Goal: Task Accomplishment & Management: Contribute content

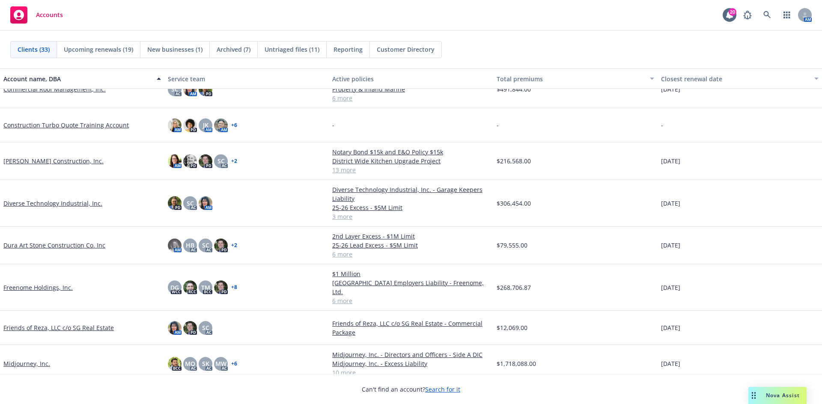
scroll to position [214, 0]
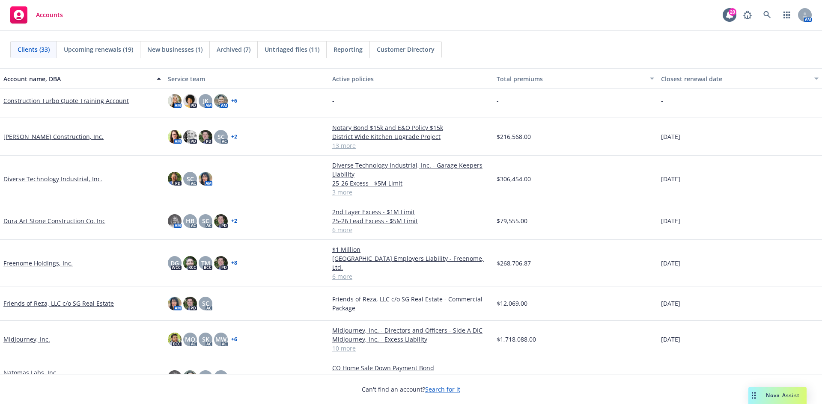
click at [39, 217] on link "Dura Art Stone Construction Co. Inc" at bounding box center [54, 221] width 102 height 9
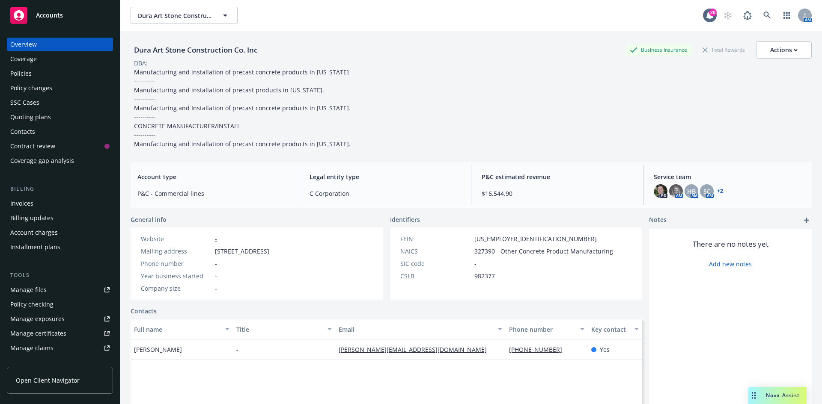
click at [55, 290] on link "Manage files" at bounding box center [60, 290] width 106 height 14
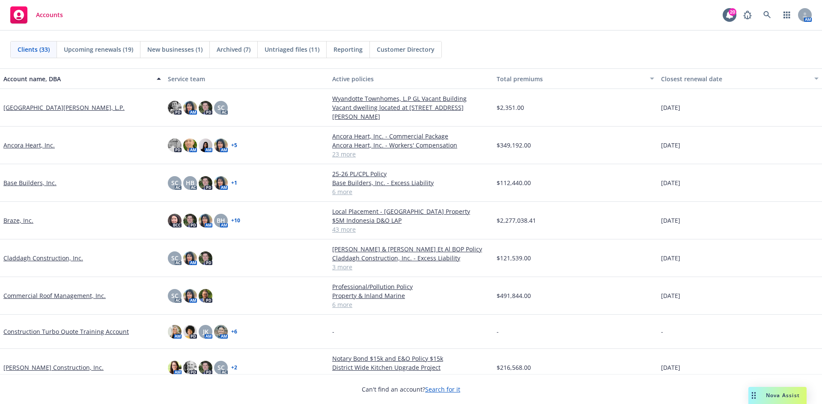
click at [300, 127] on div "PD AM AM AM + 5" at bounding box center [246, 146] width 164 height 38
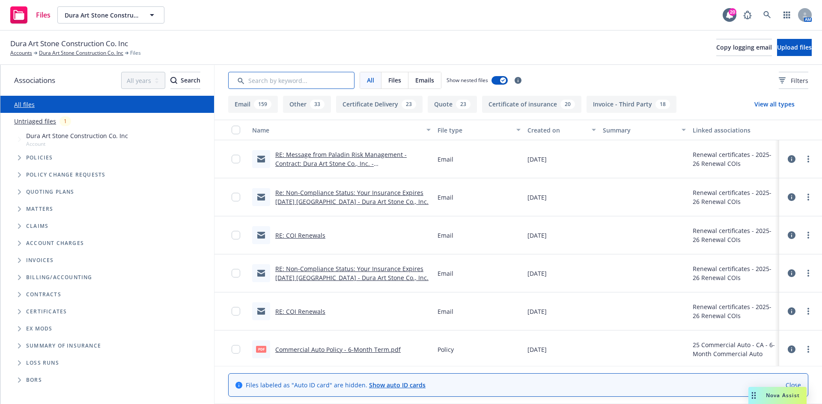
click at [254, 83] on input "Search by keyword..." at bounding box center [291, 80] width 126 height 17
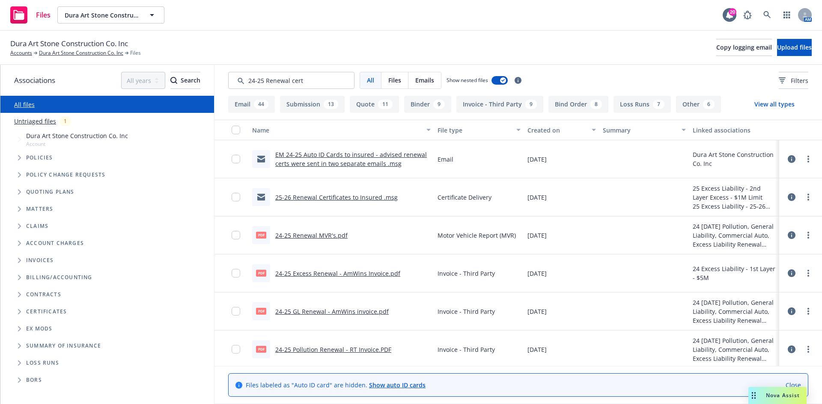
click at [313, 194] on link "25-26 Renewal Certificates to Insured .msg" at bounding box center [336, 197] width 122 height 8
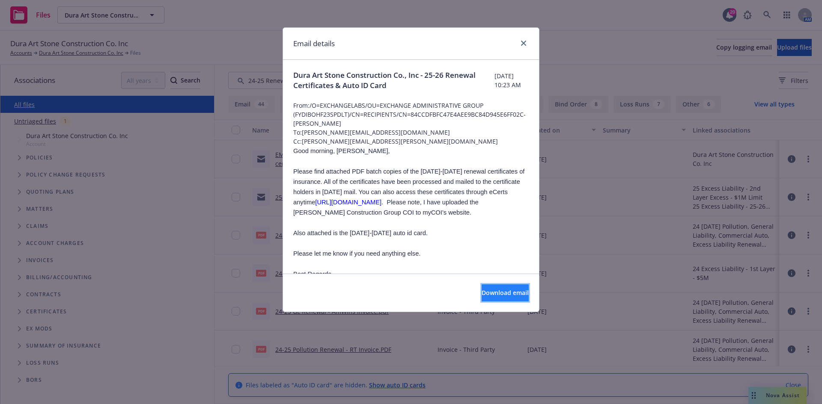
click at [497, 297] on span "Download email" at bounding box center [505, 293] width 47 height 8
click at [521, 39] on link "close" at bounding box center [523, 43] width 10 height 10
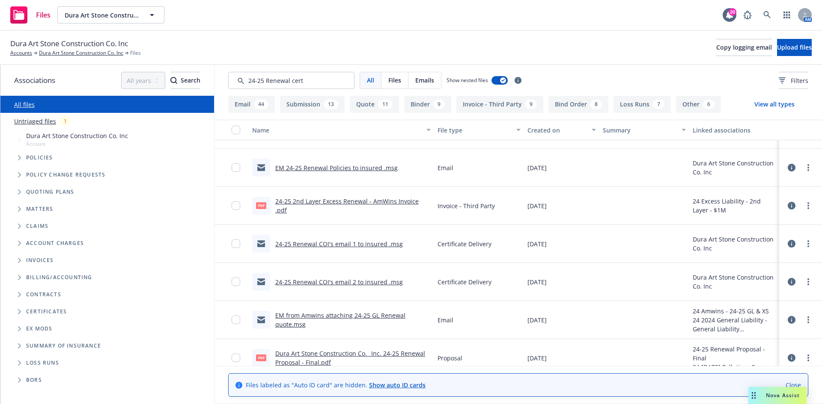
scroll to position [257, 0]
click at [327, 241] on link "24-25 Renewal COI's email 1 to insured .msg" at bounding box center [339, 243] width 128 height 8
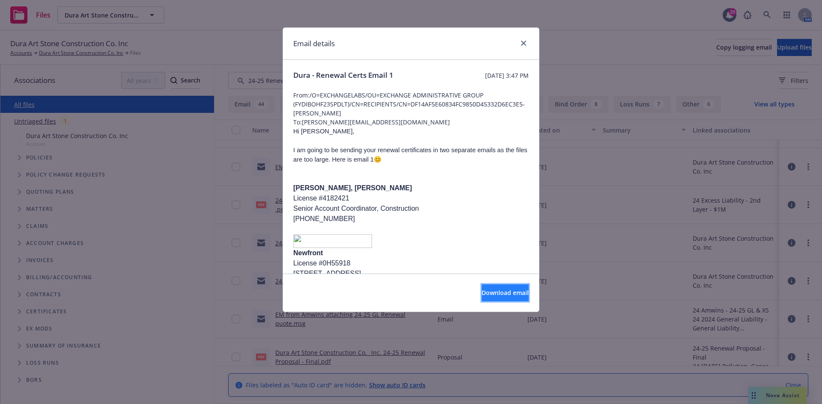
click at [497, 297] on span "Download email" at bounding box center [505, 293] width 47 height 8
click at [522, 42] on icon "close" at bounding box center [523, 43] width 5 height 5
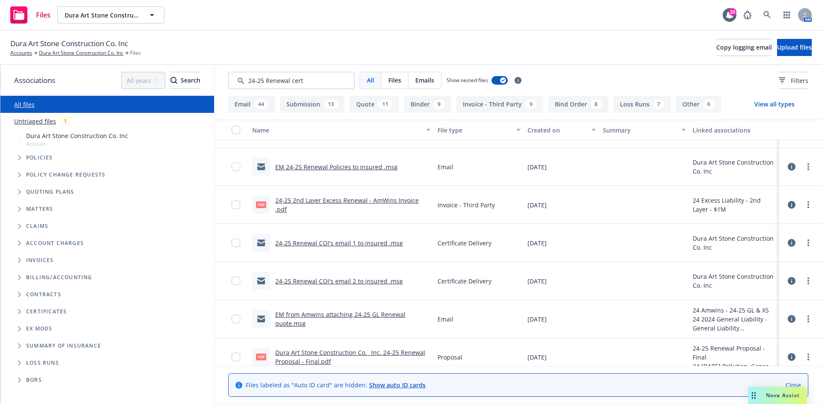
click at [327, 279] on link "24-25 Renewal COI's email 2 to insured .msg" at bounding box center [339, 281] width 128 height 8
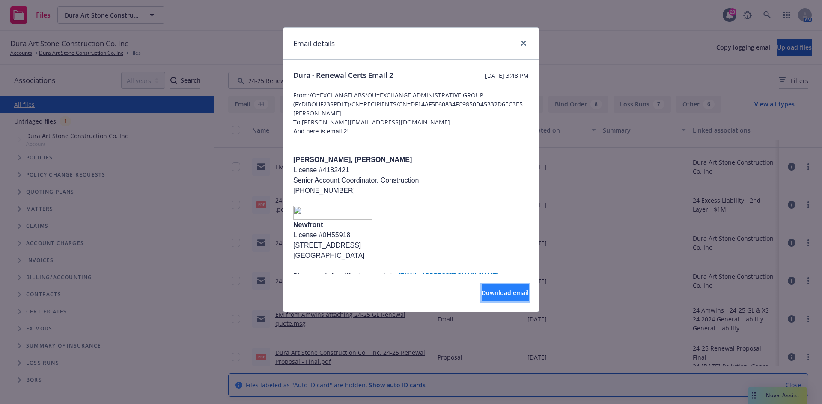
click at [486, 292] on span "Download email" at bounding box center [505, 293] width 47 height 8
click at [525, 47] on link "close" at bounding box center [523, 43] width 10 height 10
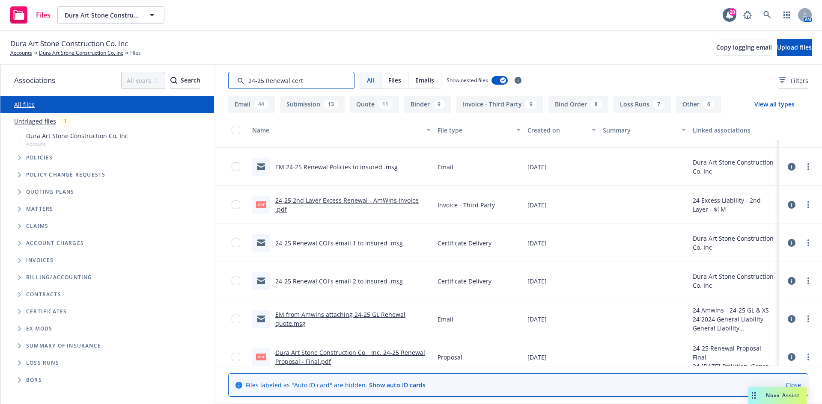
drag, startPoint x: 327, startPoint y: 83, endPoint x: 96, endPoint y: 89, distance: 231.6
click at [96, 89] on div "Associations All years 2027 2026 2025 2024 2023 2022 2021 2020 2019 2018 2017 2…" at bounding box center [410, 234] width 821 height 339
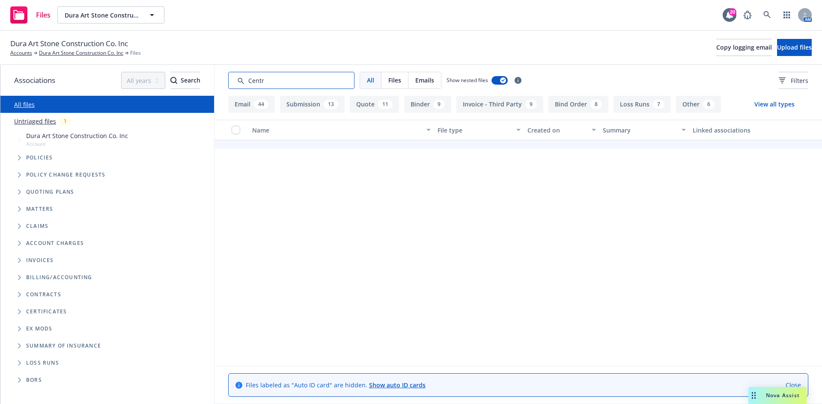
scroll to position [0, 0]
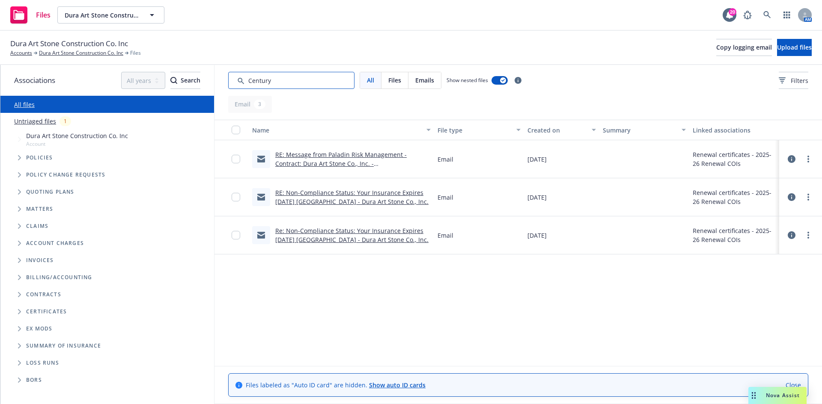
type input "Century"
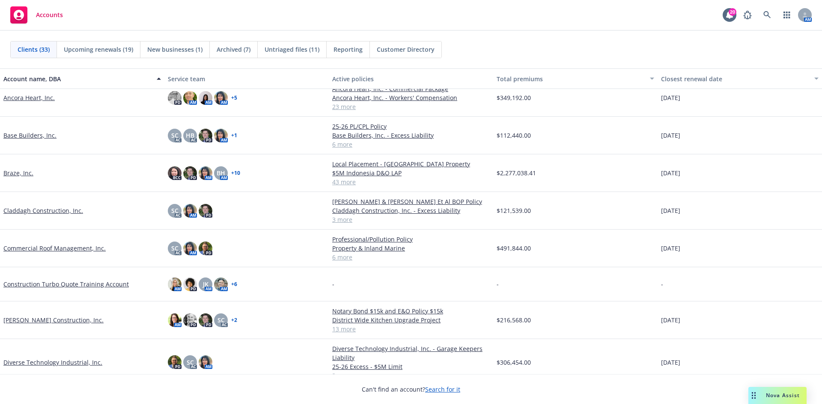
scroll to position [86, 0]
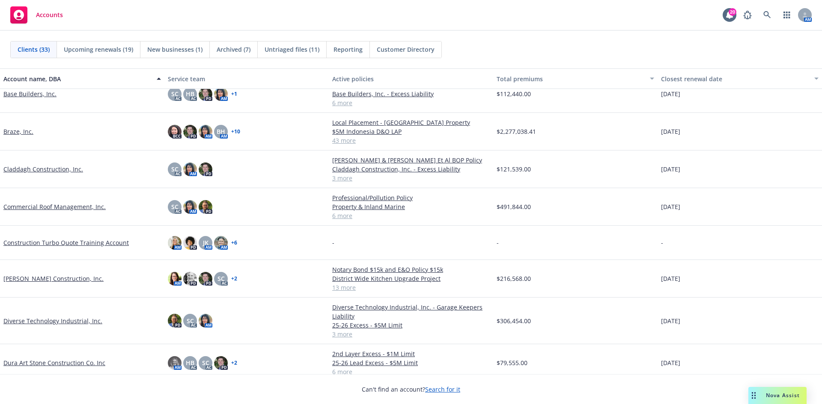
click at [47, 277] on link "[PERSON_NAME] Construction, Inc." at bounding box center [53, 278] width 100 height 9
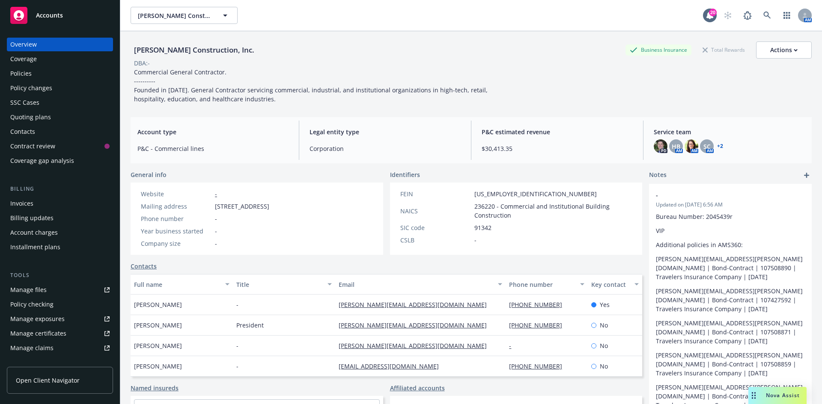
click at [39, 292] on div "Manage files" at bounding box center [28, 290] width 36 height 14
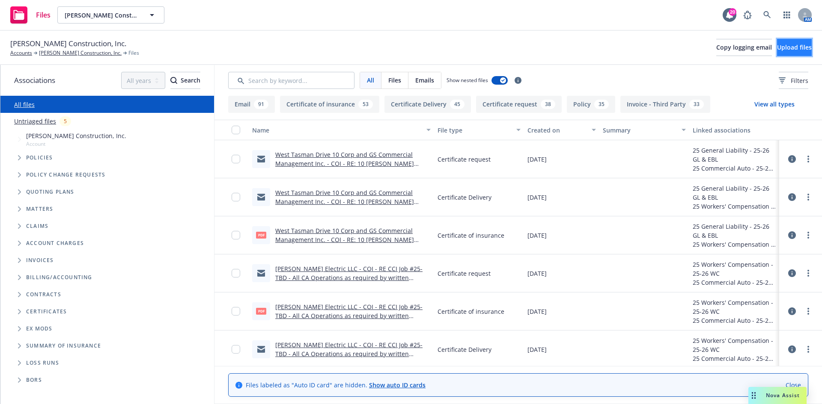
click at [777, 43] on span "Upload files" at bounding box center [794, 47] width 35 height 8
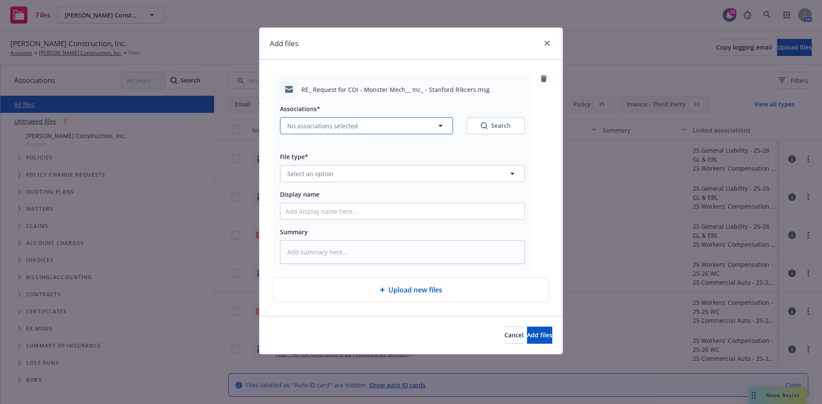
click at [341, 129] on span "No associations selected" at bounding box center [322, 126] width 71 height 9
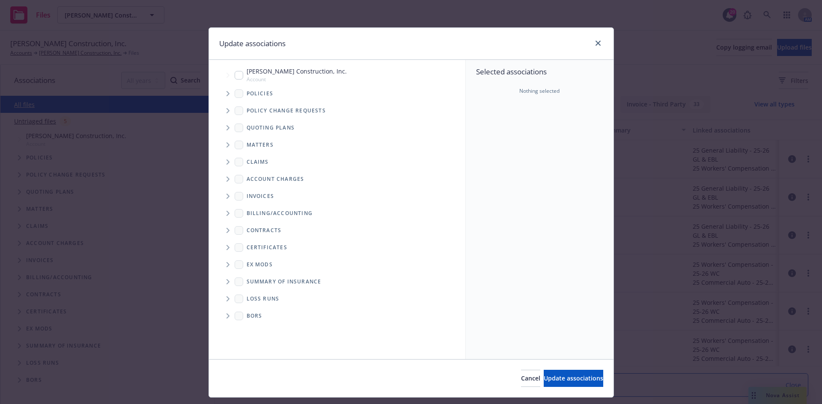
click at [222, 96] on span "Tree Example" at bounding box center [228, 94] width 14 height 14
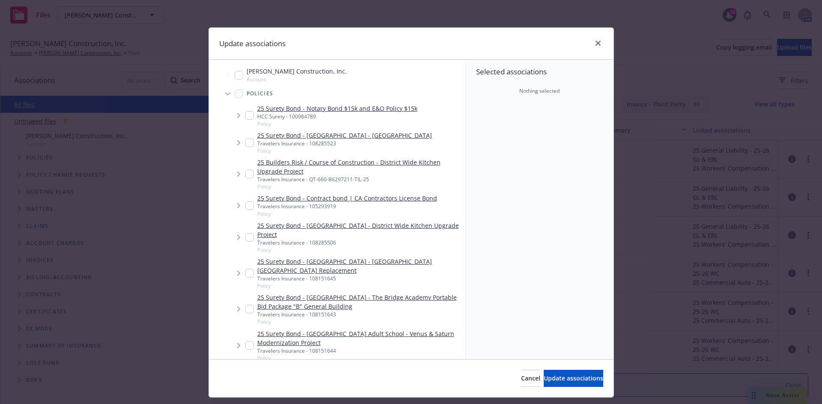
type textarea "x"
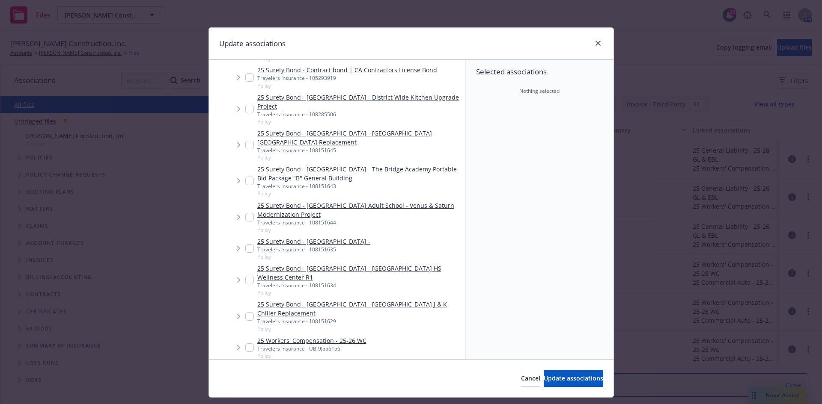
scroll to position [342, 0]
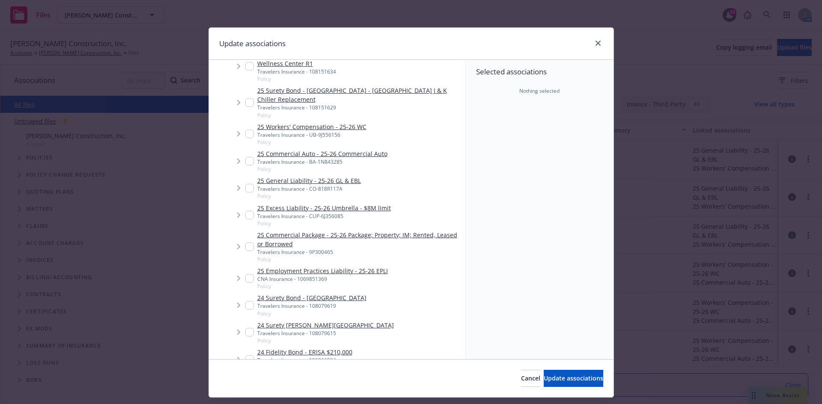
click at [241, 195] on span "Tree Example" at bounding box center [239, 188] width 14 height 14
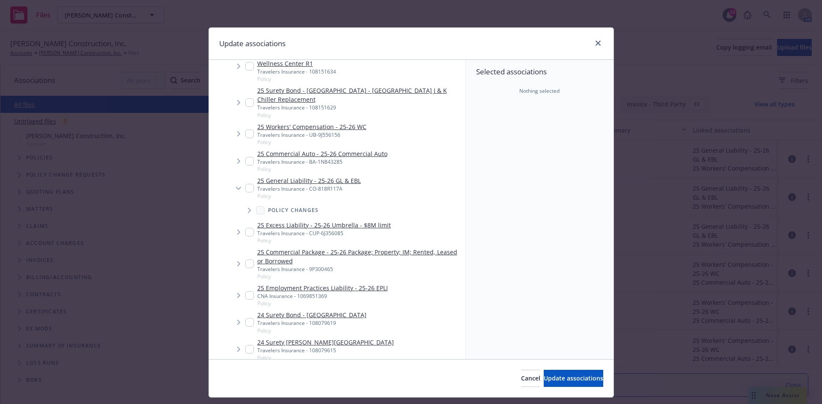
click at [248, 193] on input "Tree Example" at bounding box center [249, 188] width 9 height 9
checkbox input "true"
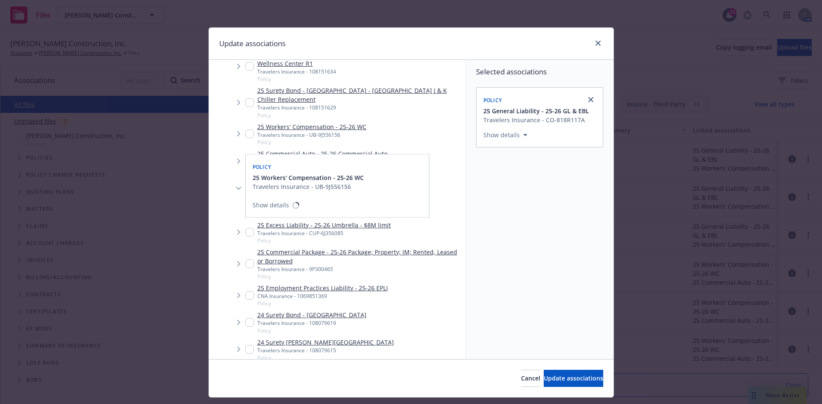
click at [246, 138] on input "Tree Example" at bounding box center [249, 134] width 9 height 9
checkbox input "true"
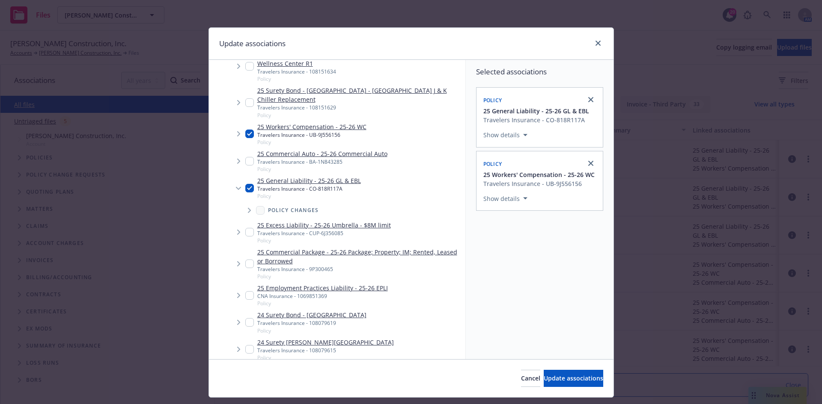
click at [245, 166] on input "Tree Example" at bounding box center [249, 161] width 9 height 9
checkbox input "true"
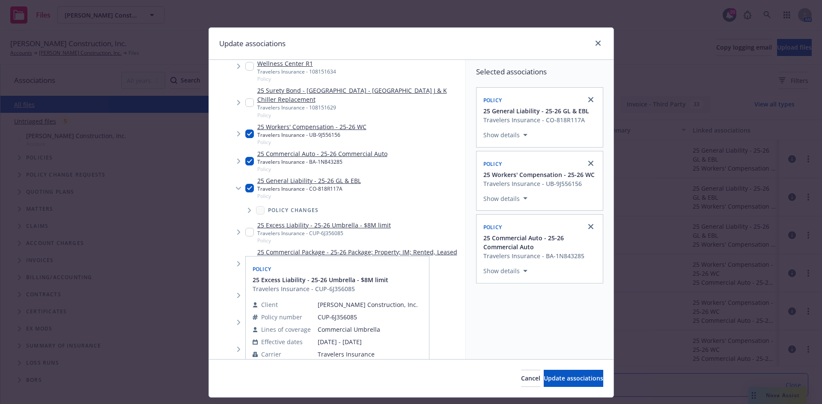
click at [248, 237] on input "Tree Example" at bounding box center [249, 232] width 9 height 9
checkbox input "true"
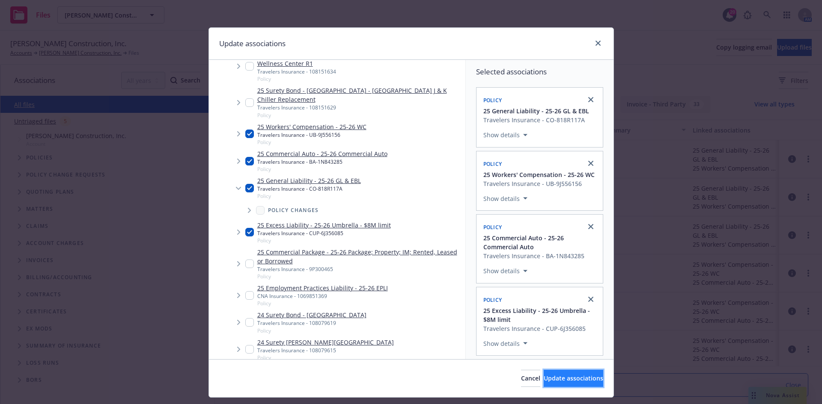
click at [544, 375] on span "Update associations" at bounding box center [573, 379] width 59 height 8
type textarea "x"
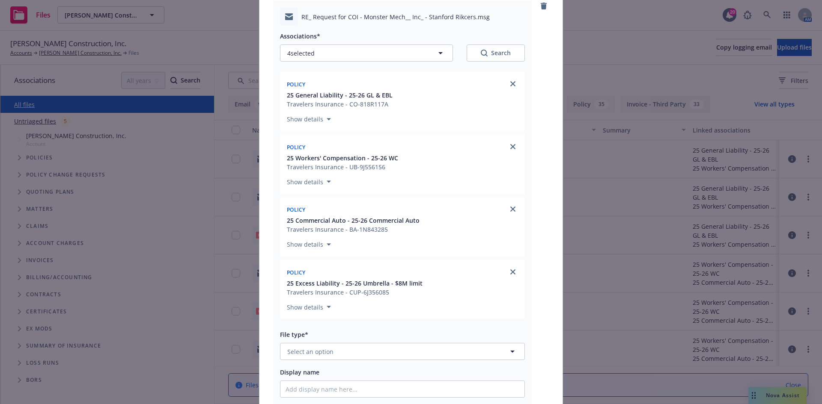
scroll to position [128, 0]
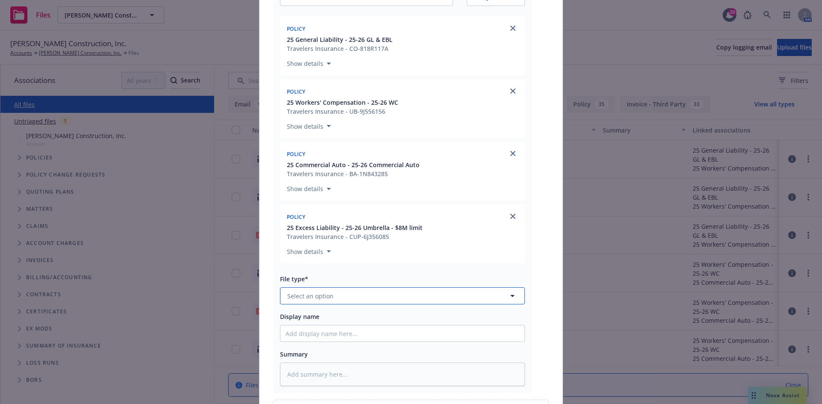
click at [374, 293] on button "Select an option" at bounding box center [402, 296] width 245 height 17
type input "CERT"
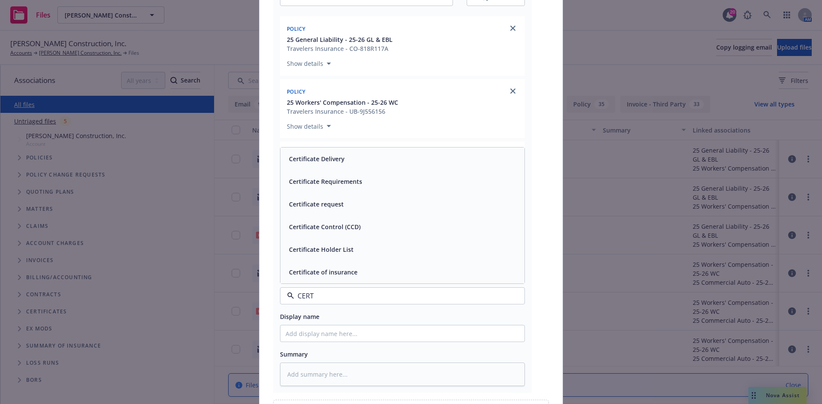
click at [315, 169] on div "Certificate Delivery" at bounding box center [402, 159] width 244 height 23
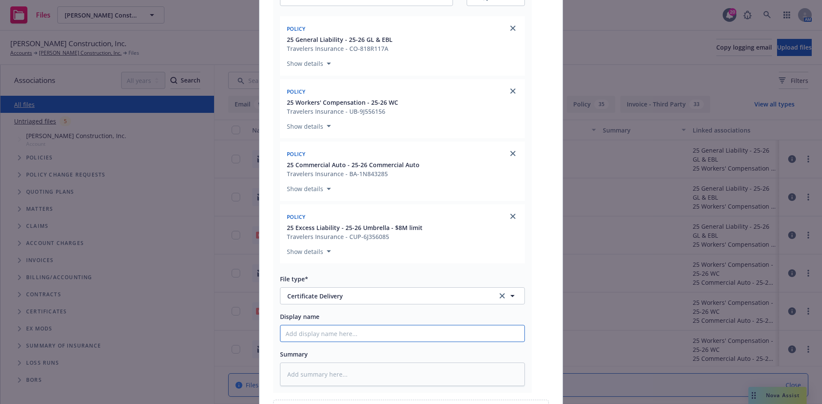
click at [326, 336] on input "Display name" at bounding box center [402, 334] width 244 height 16
paste input "Monster MEP, Inc - COI - RE: CCI Job #25-226 - Stanford University Ricker Dinin…"
type textarea "x"
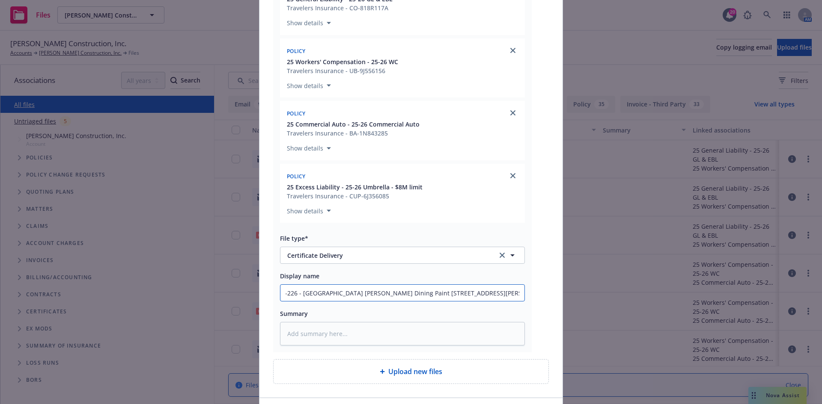
scroll to position [229, 0]
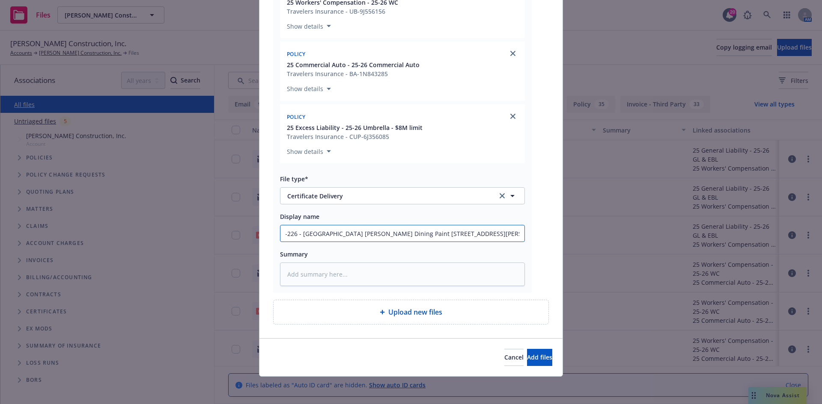
type input "Monster MEP, Inc - COI - RE: CCI Job #25-226 - Stanford University Ricker Dinin…"
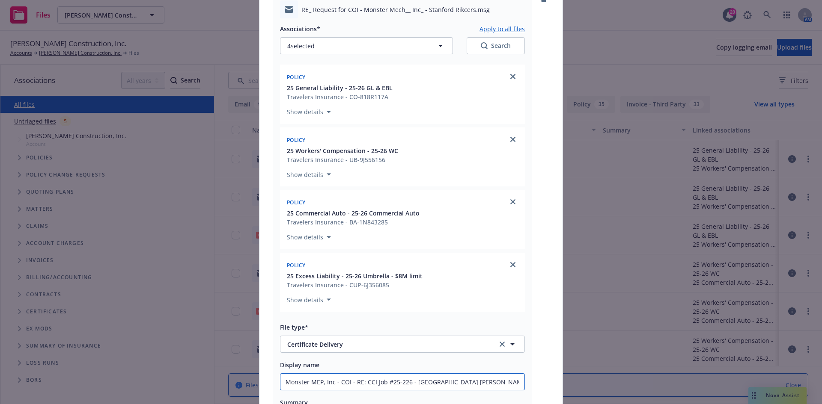
scroll to position [0, 0]
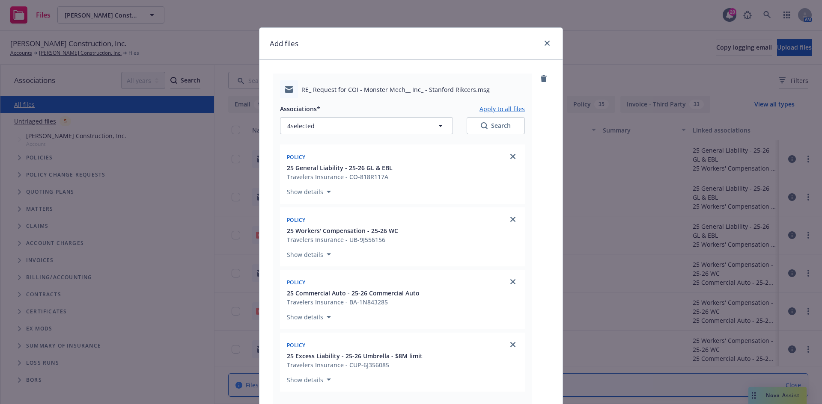
click at [500, 107] on button "Apply to all files" at bounding box center [501, 109] width 45 height 10
type textarea "x"
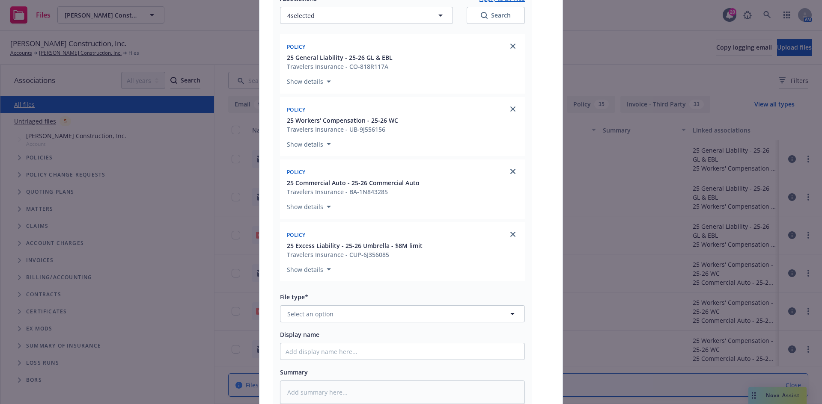
scroll to position [684, 0]
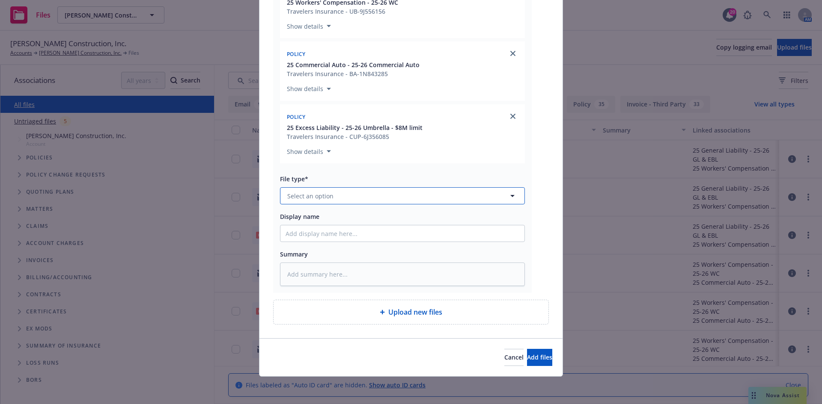
click at [339, 195] on button "Select an option" at bounding box center [402, 195] width 245 height 17
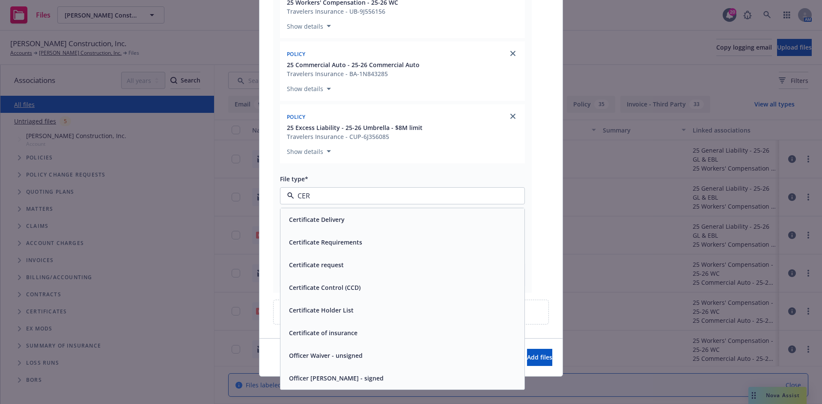
type input "CERT"
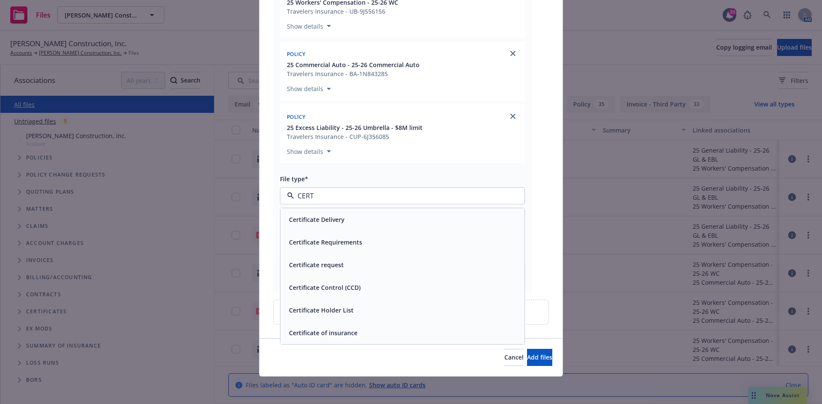
click at [355, 330] on div "Certificate of insurance" at bounding box center [402, 333] width 234 height 12
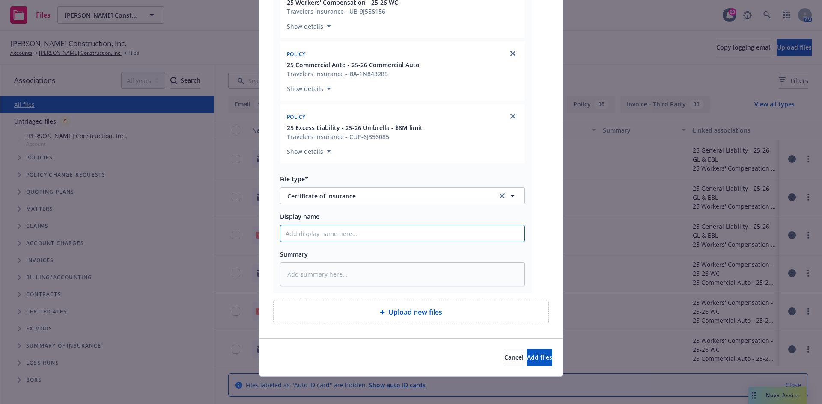
click at [329, 233] on input "Display name" at bounding box center [402, 234] width 244 height 16
paste input "Monster MEP, Inc - COI - RE: CCI Job #25-226 - Stanford University Ricker Dinin…"
type textarea "x"
type input "Monster MEP, Inc - COI - RE: CCI Job #25-226 - Stanford University Ricker Dinin…"
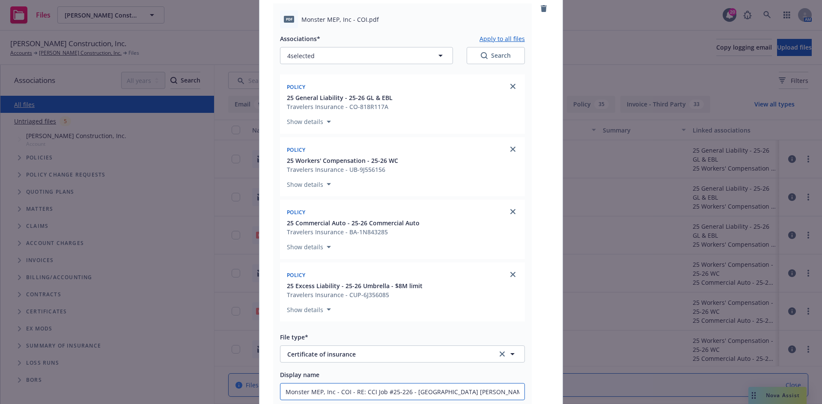
scroll to position [427, 0]
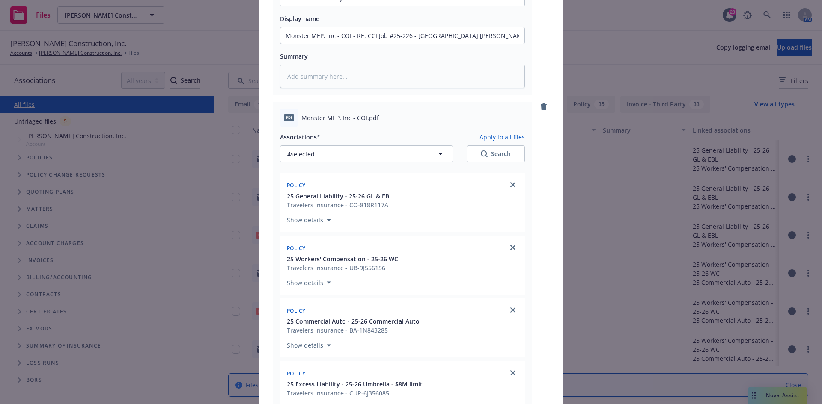
click at [485, 137] on button "Apply to all files" at bounding box center [501, 137] width 45 height 10
type textarea "x"
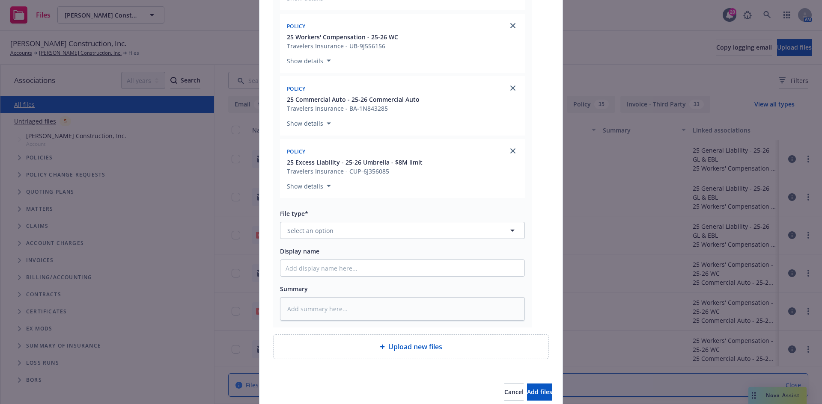
scroll to position [1139, 0]
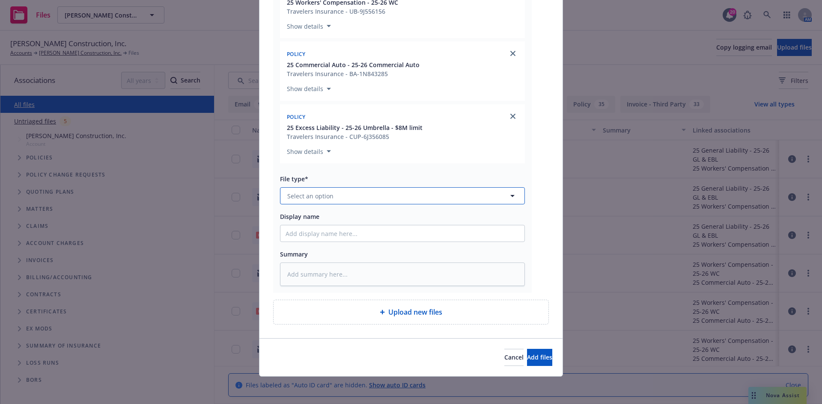
click at [360, 199] on button "Select an option" at bounding box center [402, 195] width 245 height 17
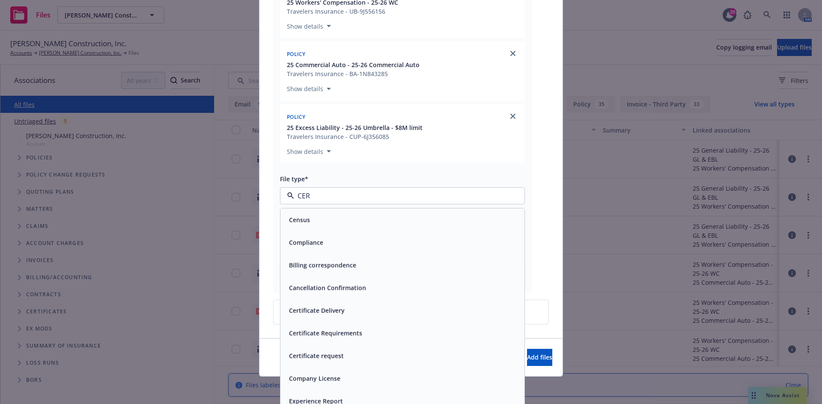
type input "CERT"
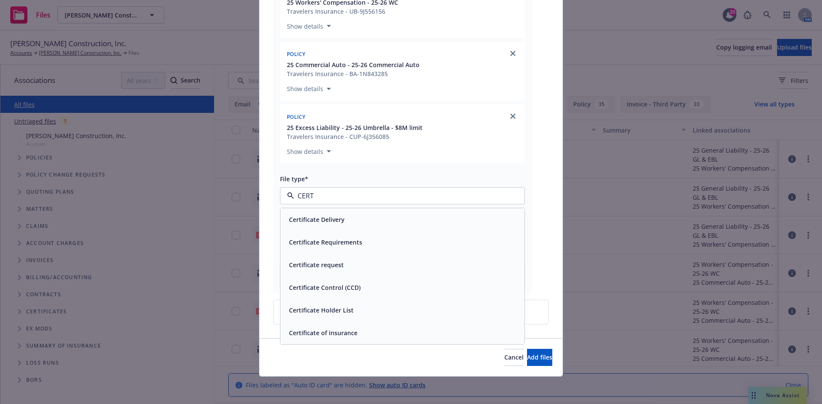
click at [355, 264] on div "Certificate request" at bounding box center [402, 265] width 234 height 12
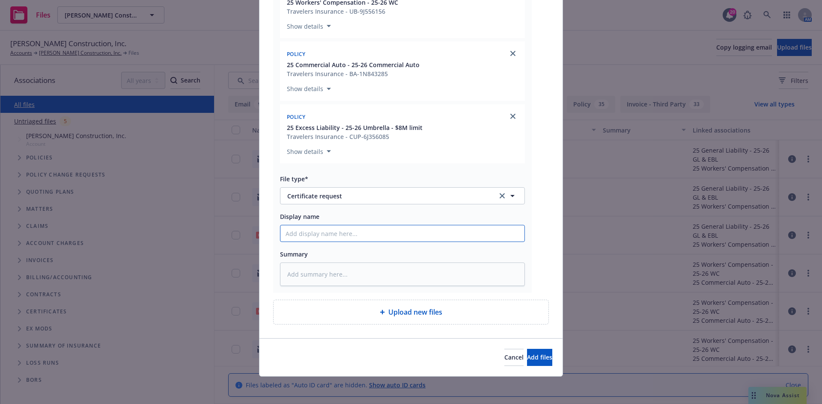
click at [342, 228] on input "Display name" at bounding box center [402, 234] width 244 height 16
paste input "Monster MEP, Inc - COI - RE: CCI Job #25-226 - Stanford University Ricker Dinin…"
type textarea "x"
type input "Monster MEP, Inc - COI - RE: CCI Job #25-226 - Stanford University Ricker Dinin…"
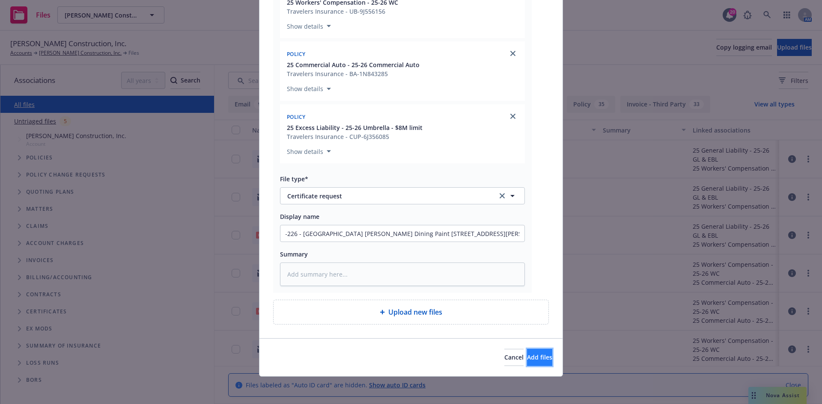
scroll to position [0, 0]
click at [529, 358] on span "Add files" at bounding box center [539, 358] width 25 height 8
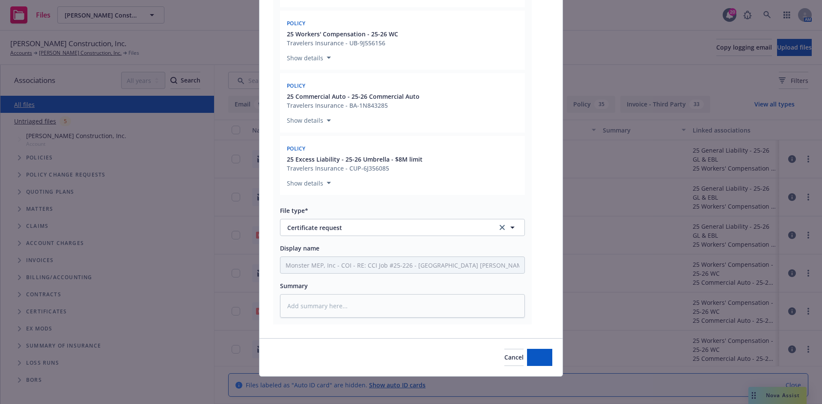
type textarea "x"
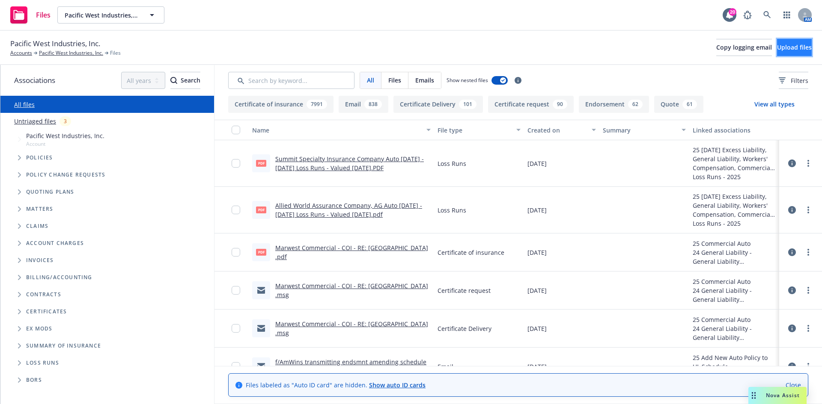
click at [777, 44] on span "Upload files" at bounding box center [794, 47] width 35 height 8
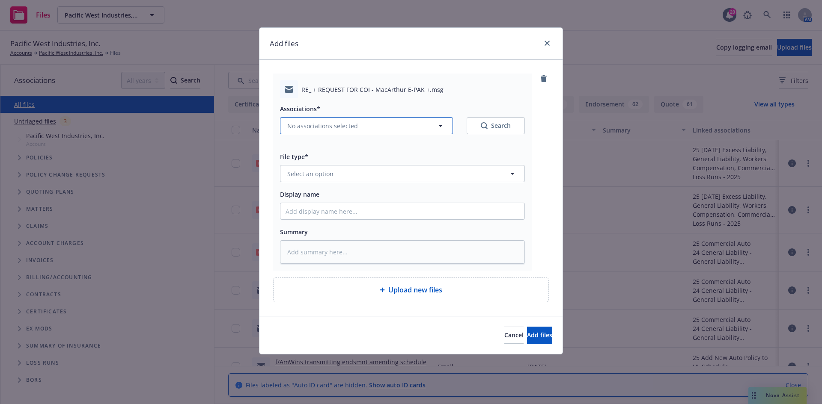
click at [363, 125] on button "No associations selected" at bounding box center [366, 125] width 173 height 17
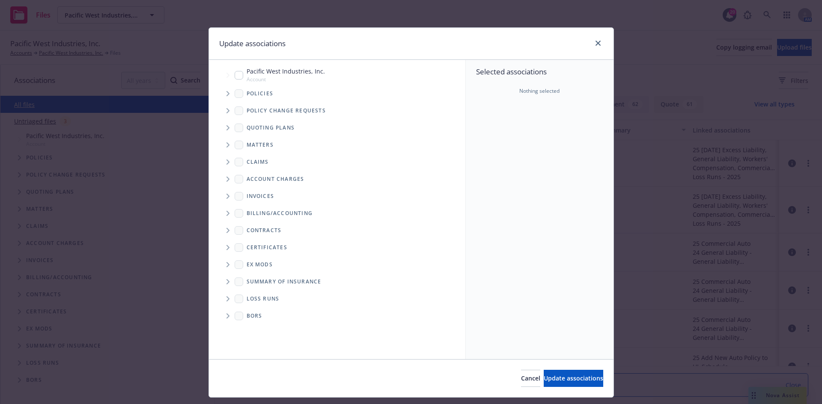
click at [221, 96] on span "Tree Example" at bounding box center [228, 94] width 14 height 14
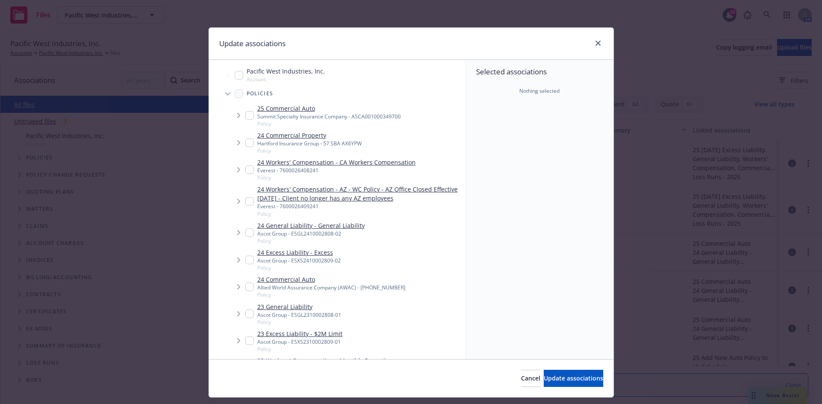
type textarea "x"
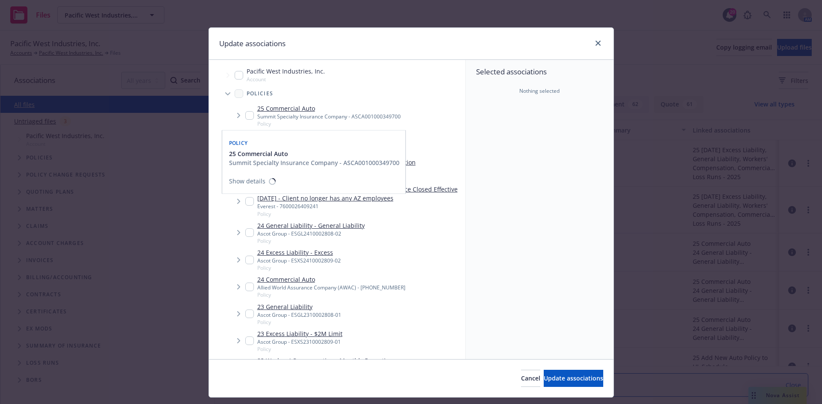
click at [248, 119] on input "Tree Example" at bounding box center [249, 115] width 9 height 9
checkbox input "true"
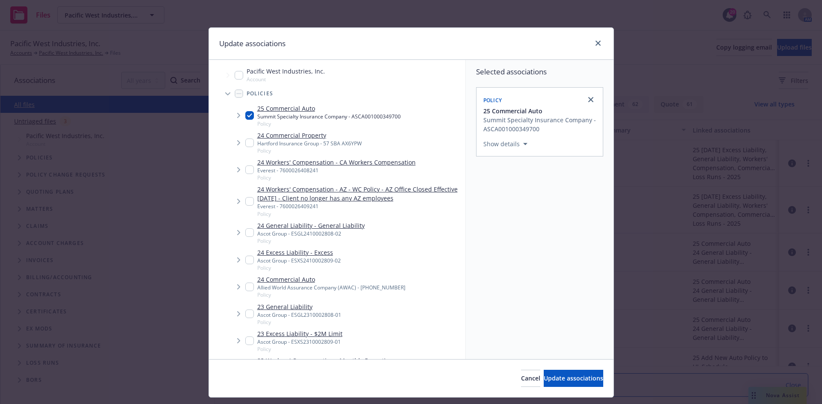
click at [247, 173] on input "Tree Example" at bounding box center [249, 170] width 9 height 9
checkbox input "true"
click at [247, 234] on input "Tree Example" at bounding box center [249, 233] width 9 height 9
checkbox input "true"
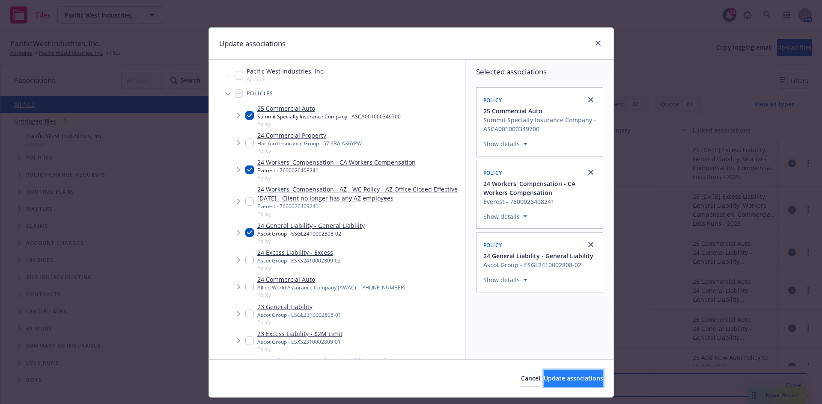
click at [578, 384] on button "Update associations" at bounding box center [573, 378] width 59 height 17
type textarea "x"
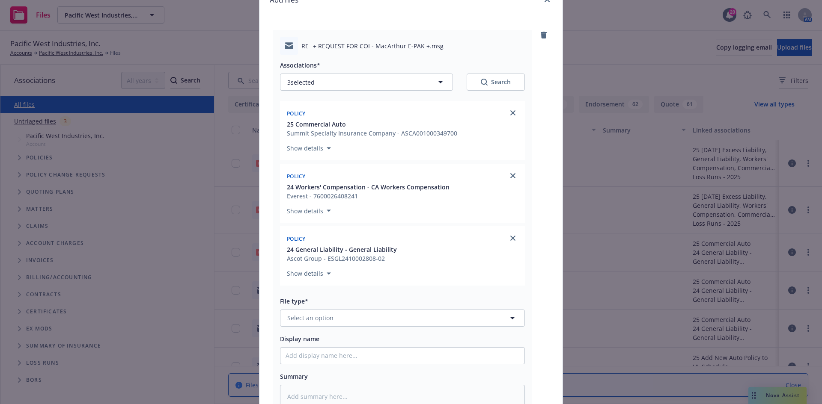
scroll to position [86, 0]
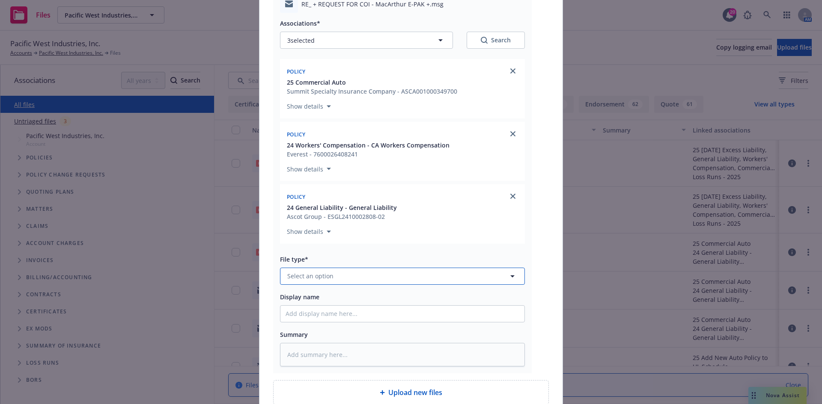
click at [386, 274] on button "Select an option" at bounding box center [402, 276] width 245 height 17
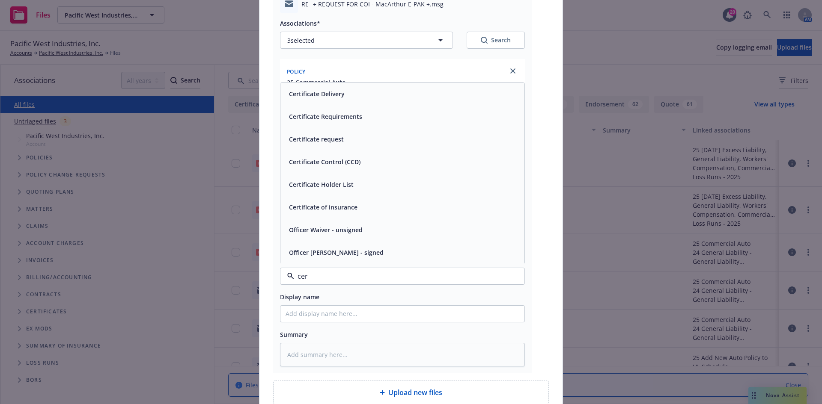
type input "cert"
click at [374, 147] on div "Certificate Delivery" at bounding box center [402, 139] width 244 height 23
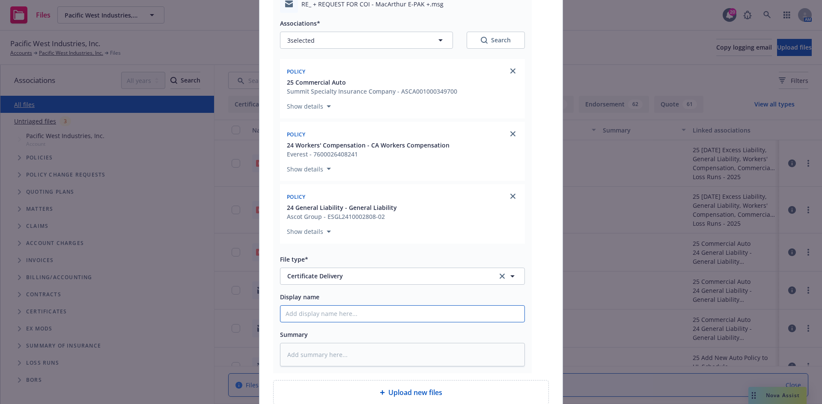
click at [369, 313] on input "Display name" at bounding box center [402, 314] width 244 height 16
paste input "[PERSON_NAME] Inc - COI RE: [PERSON_NAME] E-PAK"
type textarea "x"
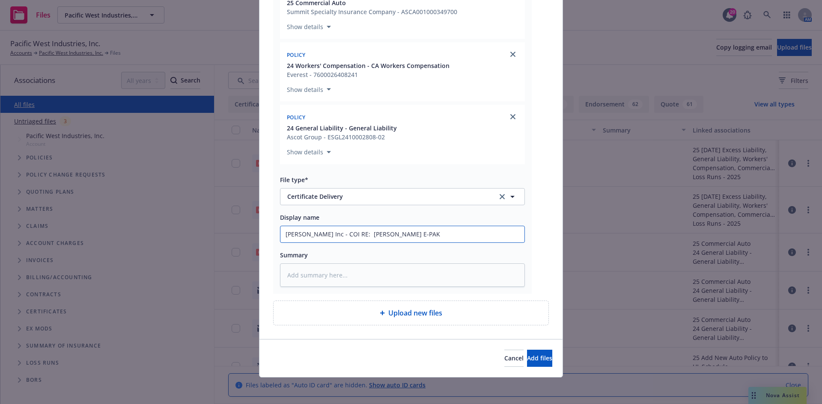
scroll to position [166, 0]
type input "[PERSON_NAME] Inc - COI RE: [PERSON_NAME] E-PAK"
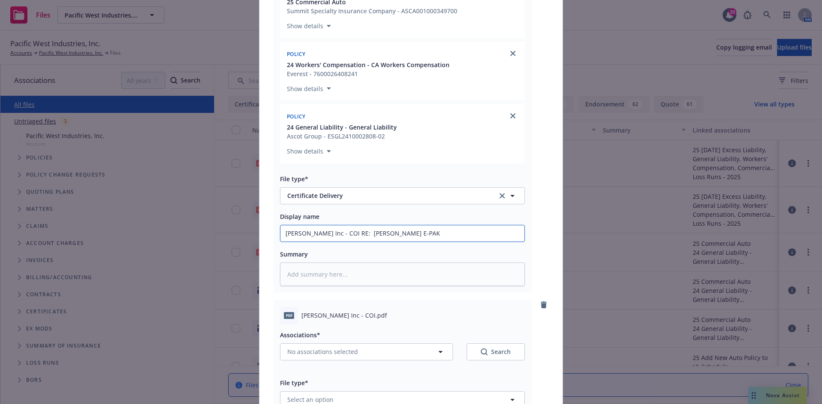
scroll to position [38, 0]
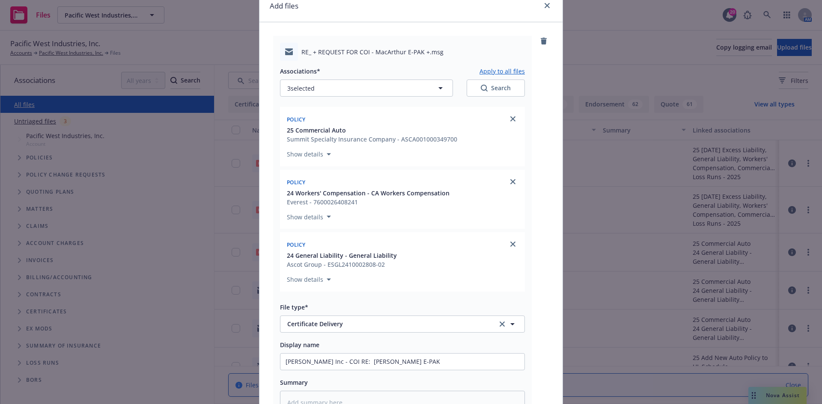
click at [487, 67] on button "Apply to all files" at bounding box center [501, 71] width 45 height 10
type textarea "x"
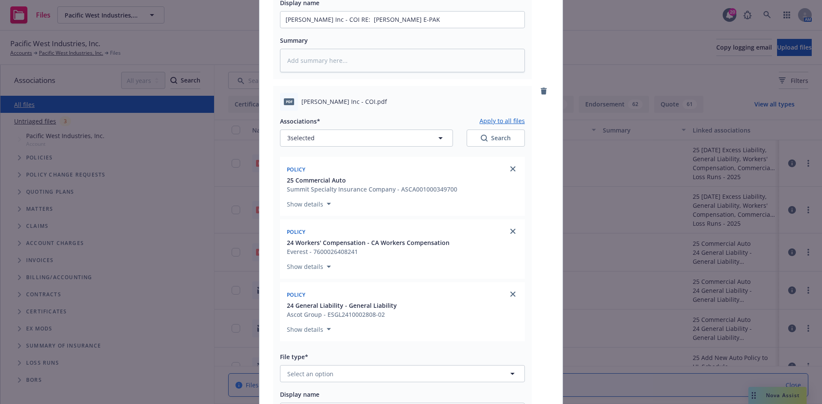
scroll to position [508, 0]
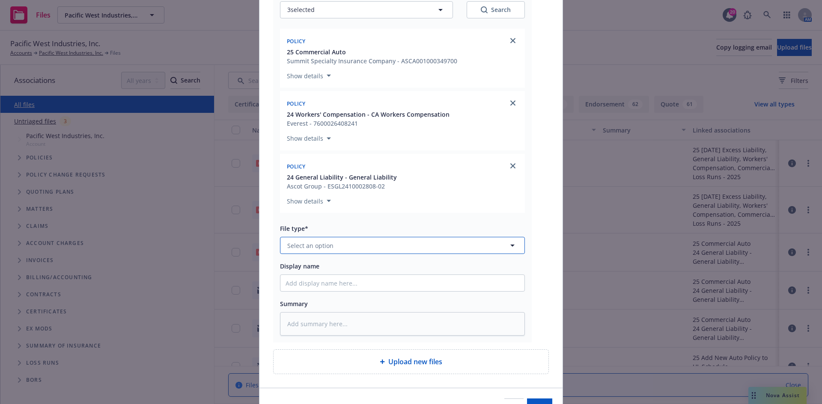
click at [363, 253] on button "Select an option" at bounding box center [402, 245] width 245 height 17
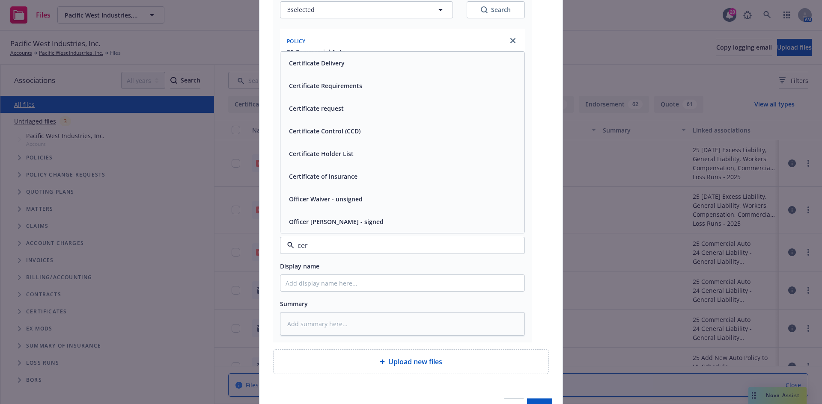
type input "cert"
click at [354, 229] on div "Certificate of insurance" at bounding box center [402, 222] width 244 height 23
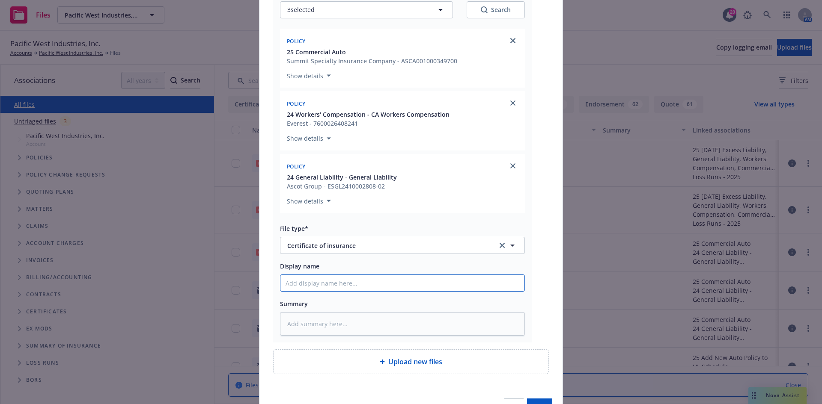
click at [342, 282] on input "Display name" at bounding box center [402, 283] width 244 height 16
paste input "[PERSON_NAME] Inc - COI RE: [PERSON_NAME] E-PAK"
type textarea "x"
type input "[PERSON_NAME] Inc - COI RE: [PERSON_NAME] E-PAK"
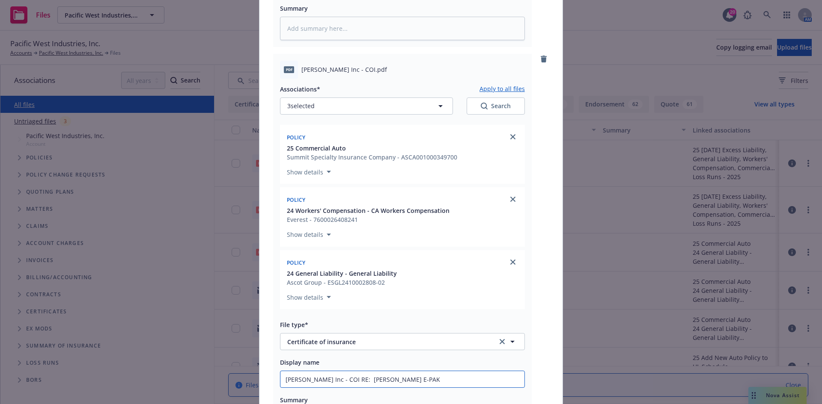
scroll to position [337, 0]
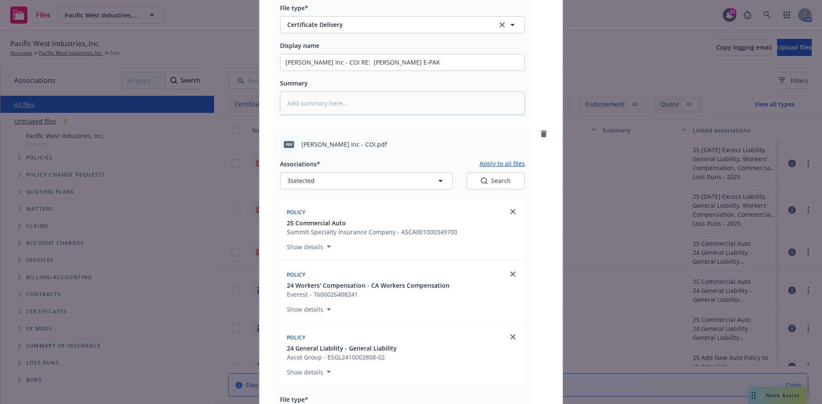
click at [492, 159] on button "Apply to all files" at bounding box center [501, 164] width 45 height 10
click at [492, 161] on button "Apply to all files" at bounding box center [501, 164] width 45 height 10
type textarea "x"
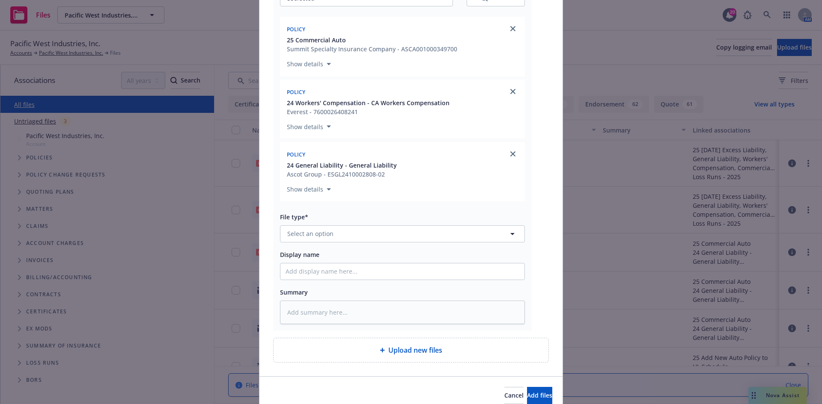
scroll to position [951, 0]
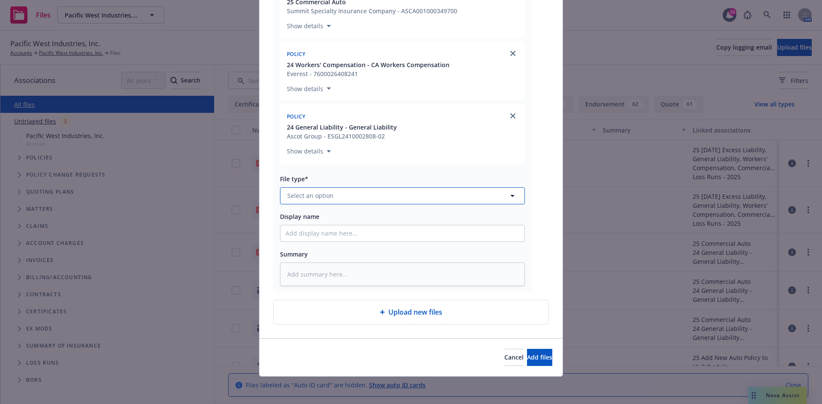
click at [377, 199] on button "Select an option" at bounding box center [402, 195] width 245 height 17
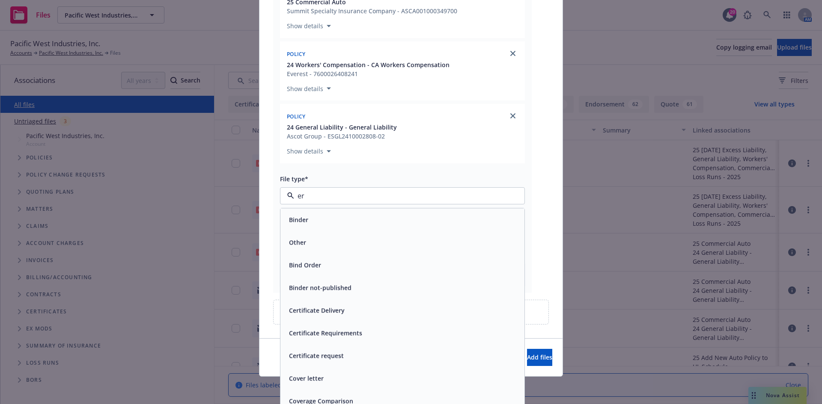
type input "ert"
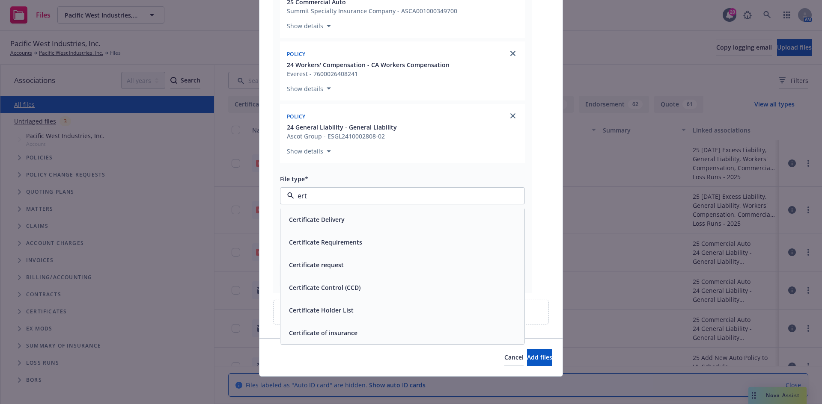
click at [377, 335] on div "Certificate of insurance" at bounding box center [402, 333] width 234 height 12
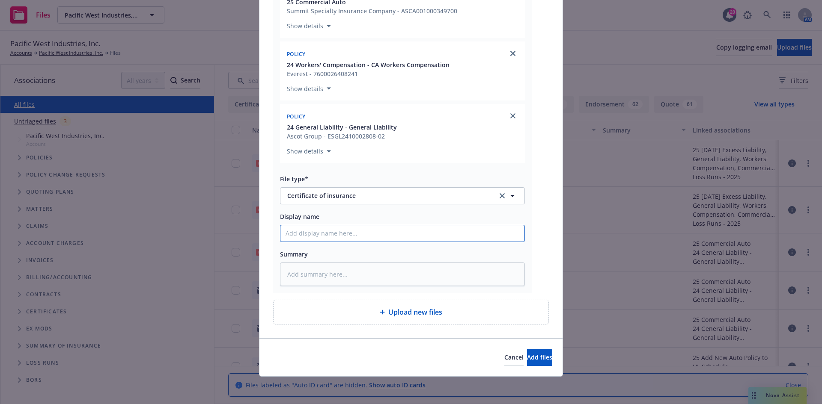
click at [337, 236] on input "Display name" at bounding box center [402, 234] width 244 height 16
paste input "[PERSON_NAME] Inc - COI RE: [PERSON_NAME] E-PAK"
type textarea "x"
type input "[PERSON_NAME] Inc - COI RE: [PERSON_NAME] E-PAK"
click at [535, 355] on span "Add files" at bounding box center [539, 358] width 25 height 8
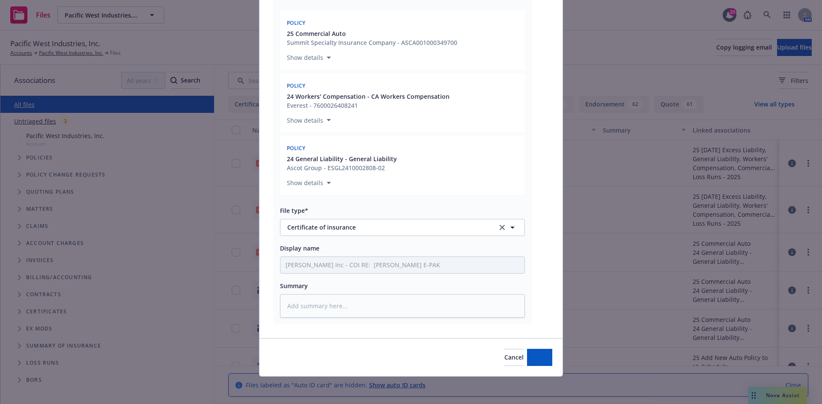
scroll to position [919, 0]
type textarea "x"
